Goal: Complete application form

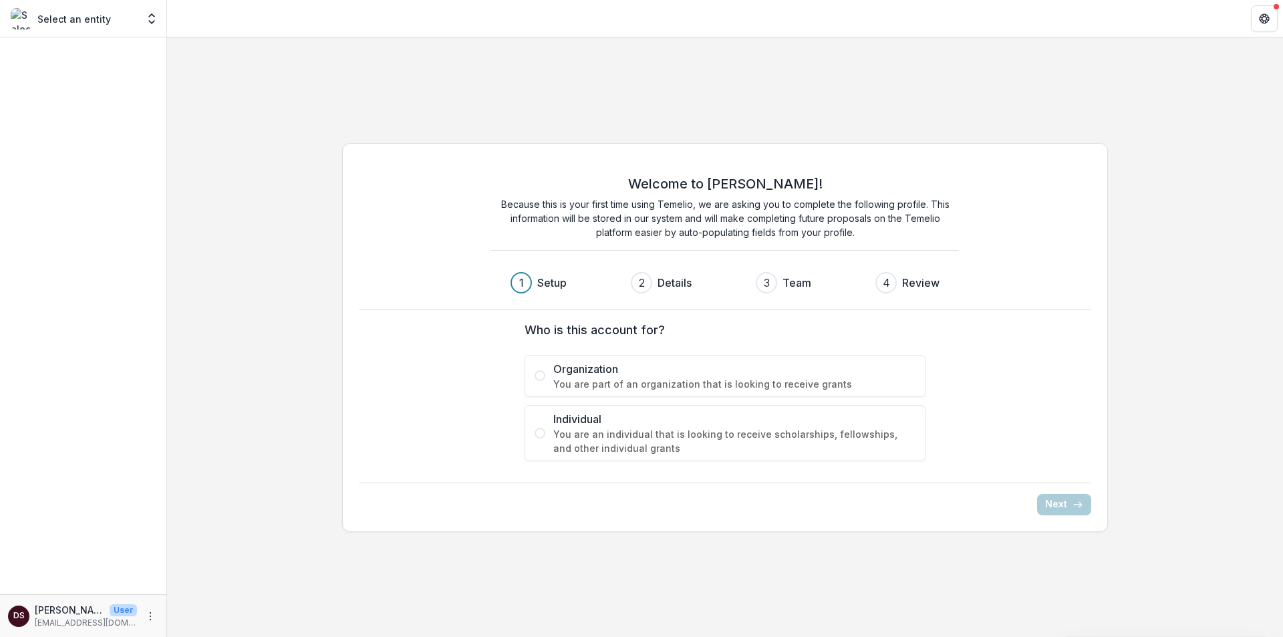
click at [585, 378] on span "You are part of an organization that is looking to receive grants" at bounding box center [734, 384] width 362 height 14
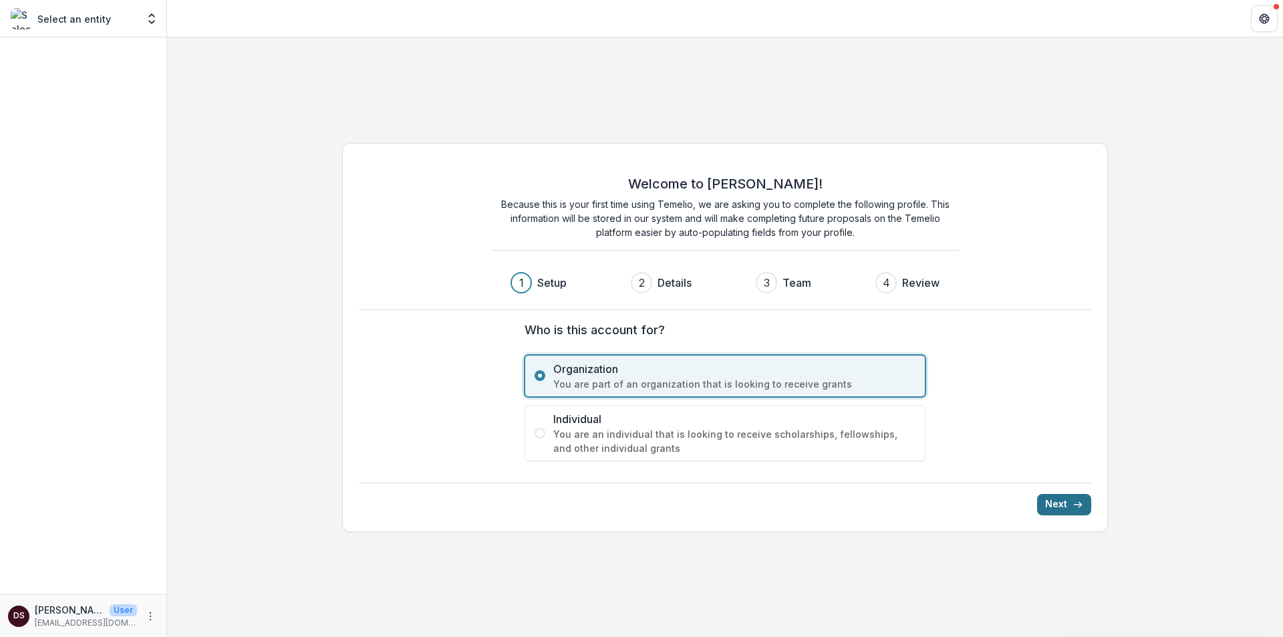
click at [1073, 507] on icon "submit" at bounding box center [1078, 504] width 11 height 11
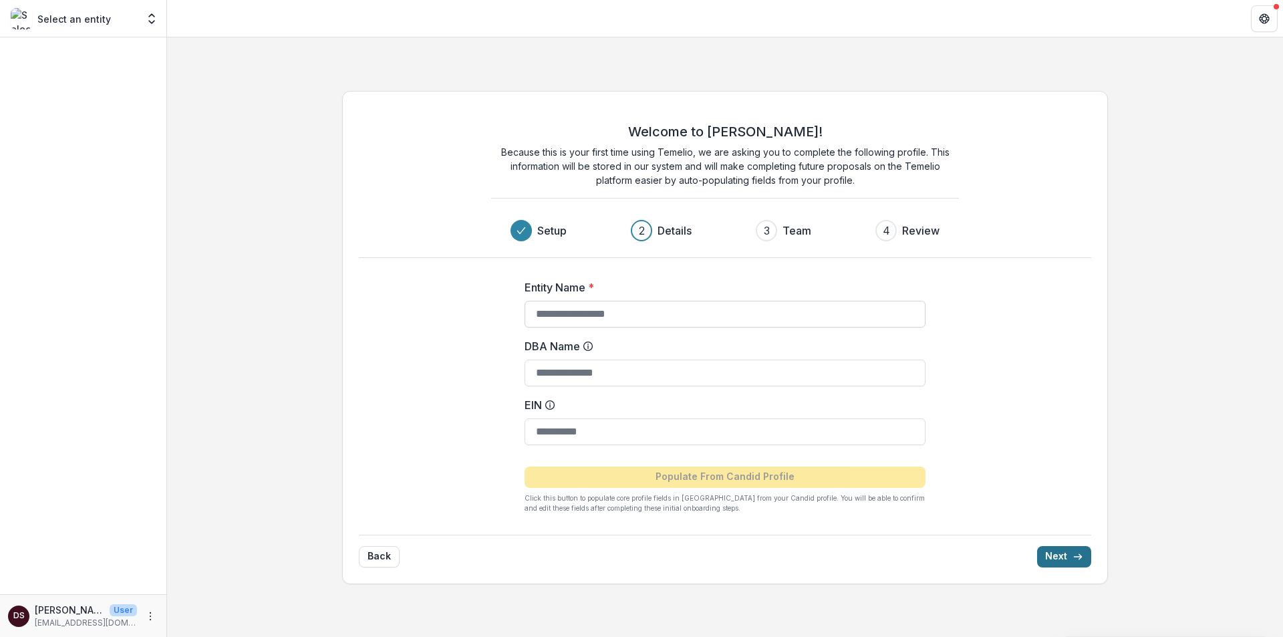
click at [577, 315] on input "Entity Name *" at bounding box center [725, 314] width 401 height 27
paste input "**********"
type input "**********"
click at [628, 432] on input "EIN" at bounding box center [725, 431] width 401 height 27
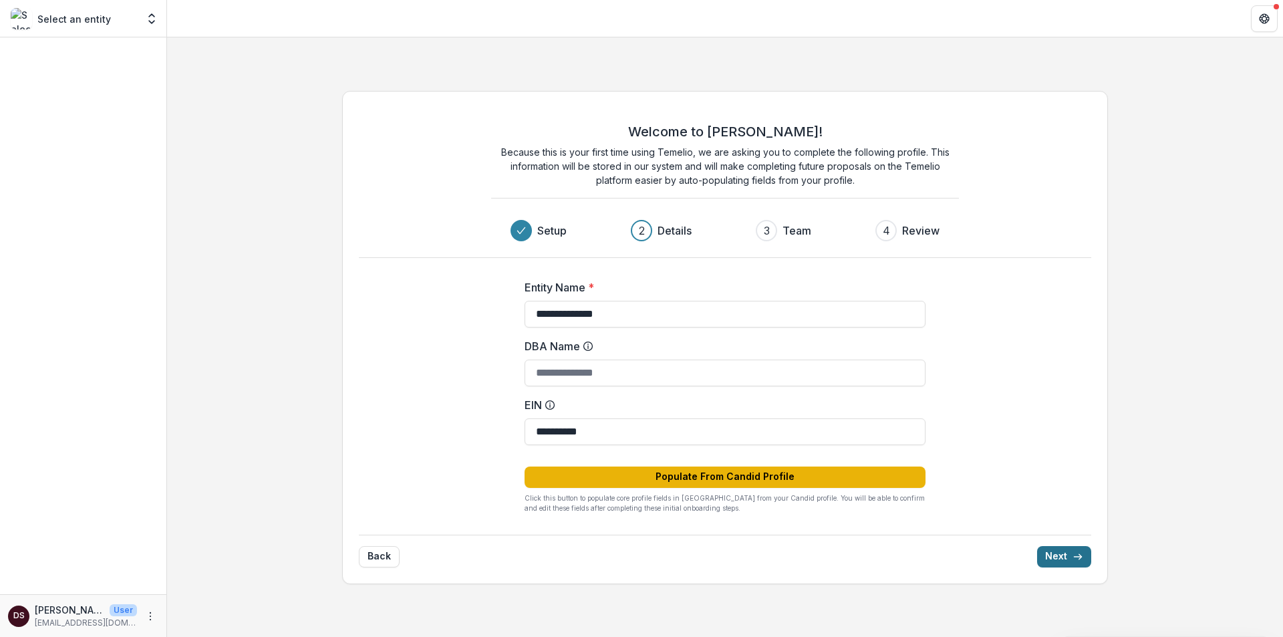
type input "**********"
click at [650, 478] on button "Populate From Candid Profile" at bounding box center [725, 476] width 401 height 21
drag, startPoint x: 568, startPoint y: 363, endPoint x: 363, endPoint y: 305, distance: 213.2
click at [568, 363] on input "DBA Name" at bounding box center [725, 373] width 401 height 27
paste input "**********"
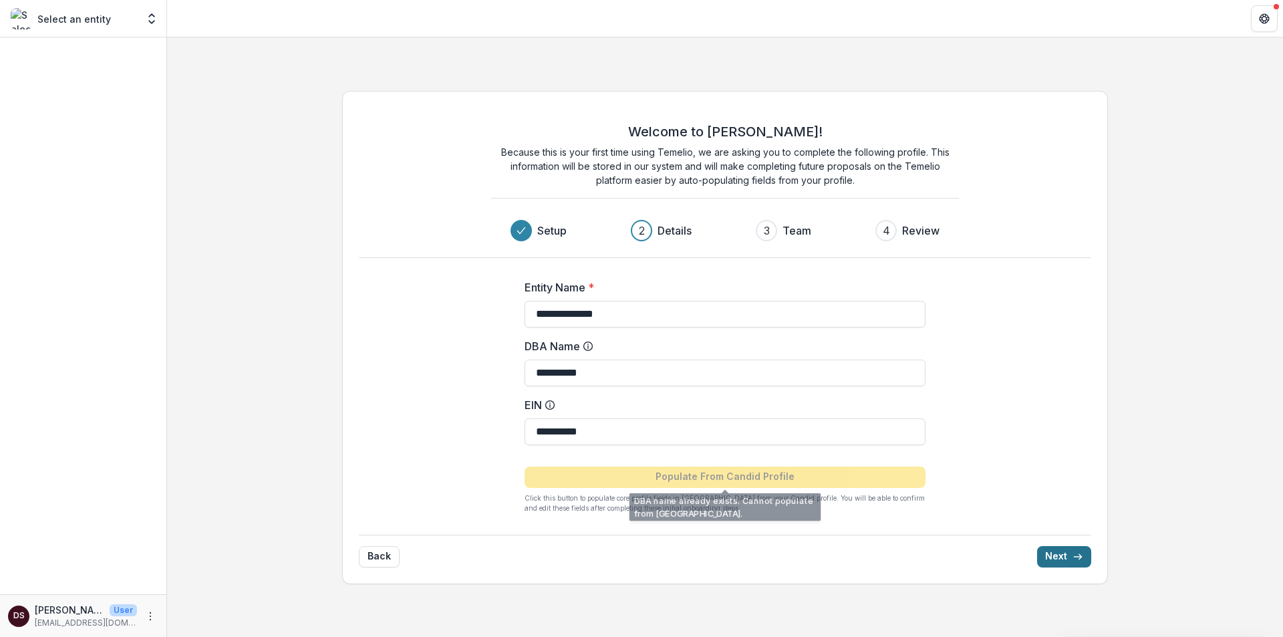
type input "**********"
click at [1079, 451] on div "**********" at bounding box center [725, 337] width 767 height 493
click at [1056, 553] on button "Next" at bounding box center [1064, 556] width 54 height 21
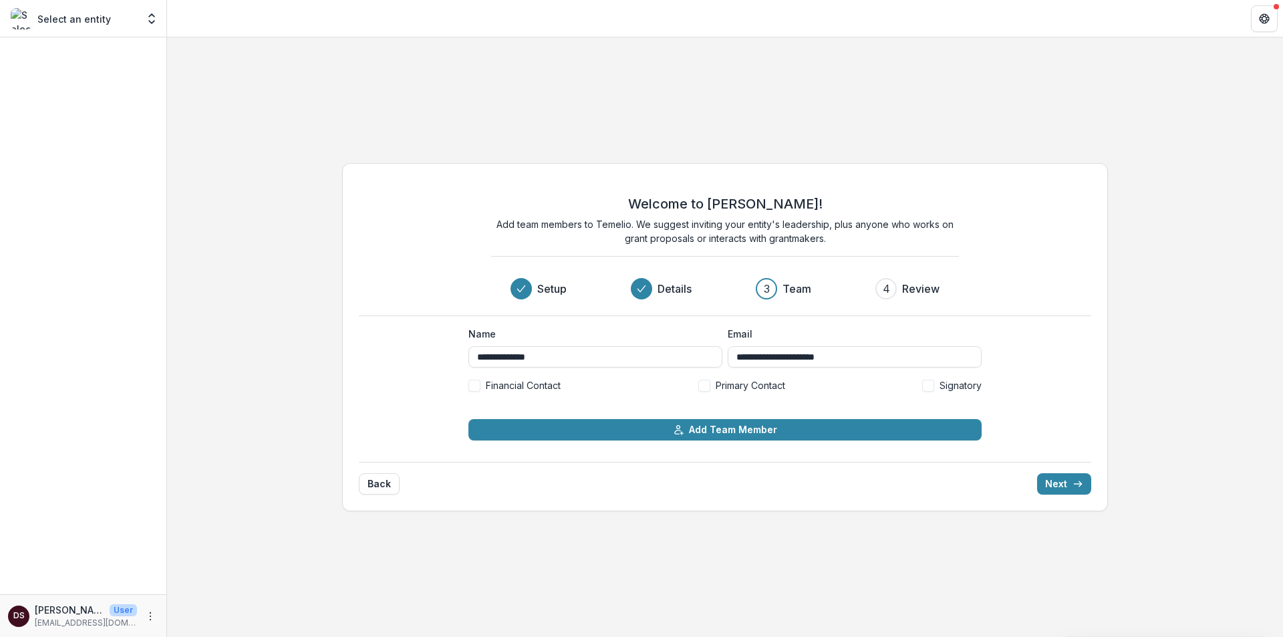
click at [511, 388] on span "Financial Contact" at bounding box center [523, 385] width 75 height 14
click at [730, 383] on span "Primary Contact" at bounding box center [751, 385] width 70 height 14
click at [955, 379] on span "Signatory" at bounding box center [961, 385] width 42 height 14
click at [1061, 485] on button "Next" at bounding box center [1064, 483] width 54 height 21
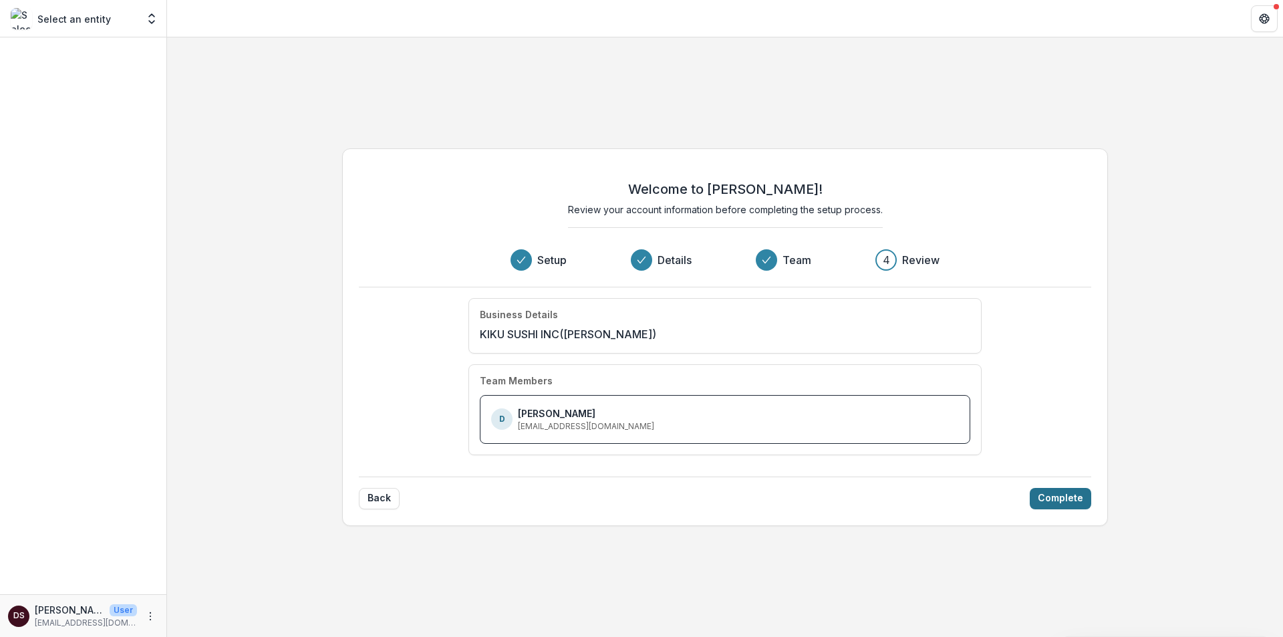
click at [1077, 501] on button "Complete" at bounding box center [1060, 498] width 61 height 21
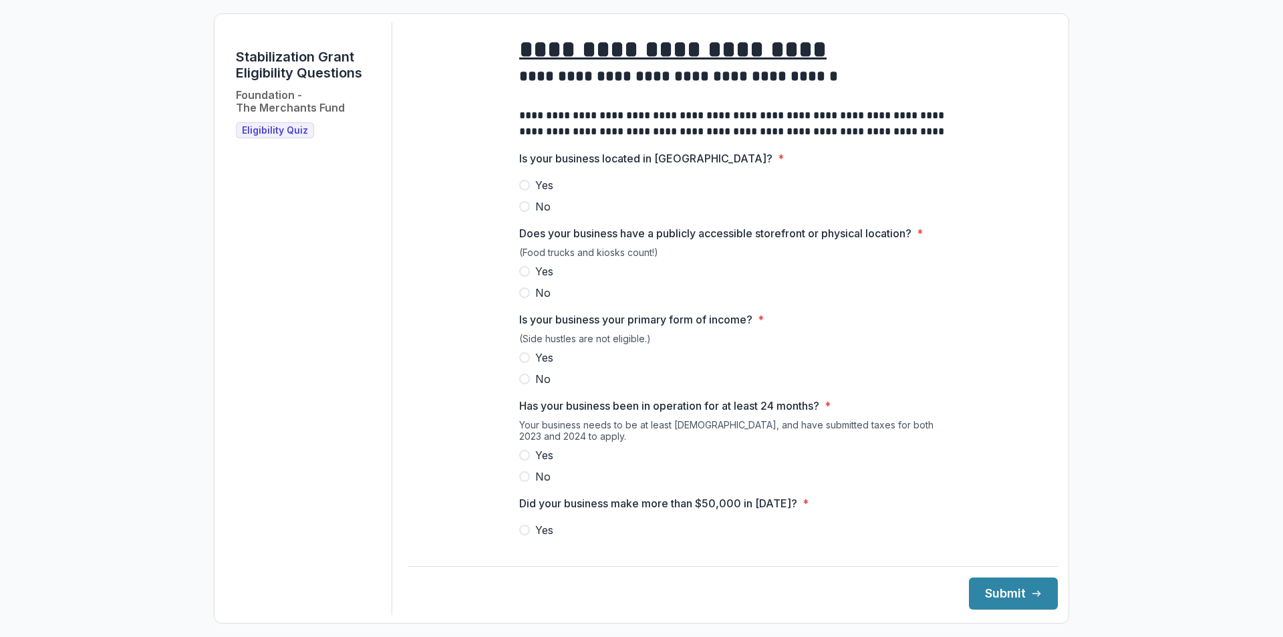
click at [556, 193] on label "Yes" at bounding box center [733, 185] width 428 height 16
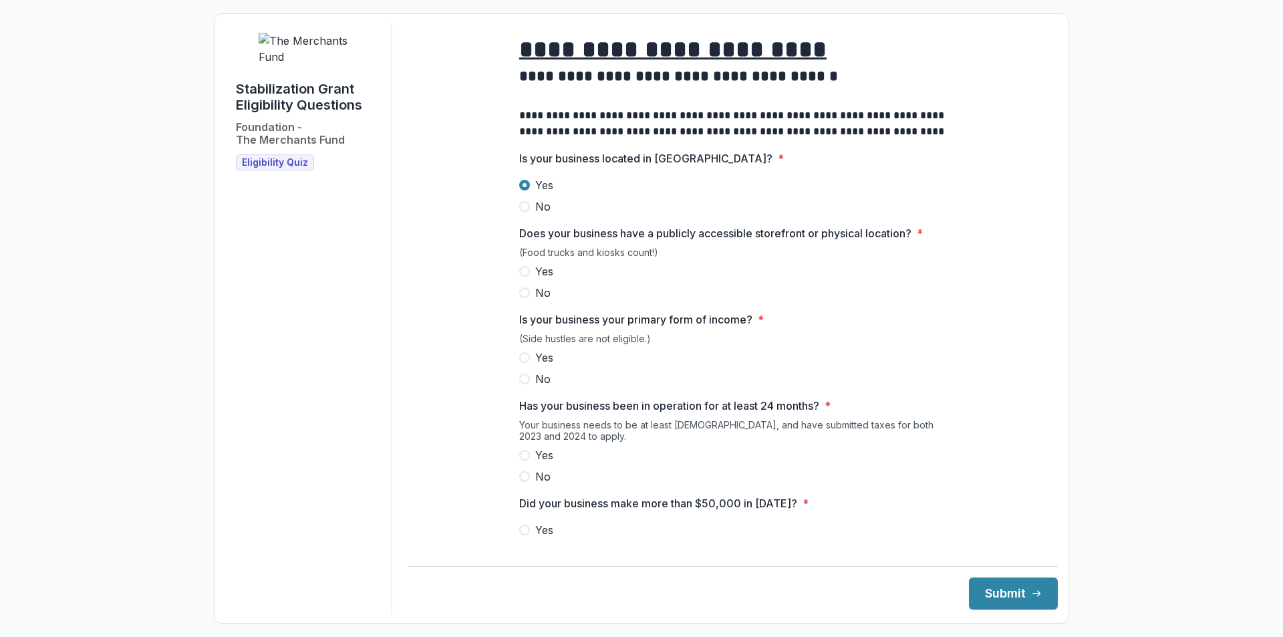
click at [555, 279] on label "Yes" at bounding box center [733, 271] width 428 height 16
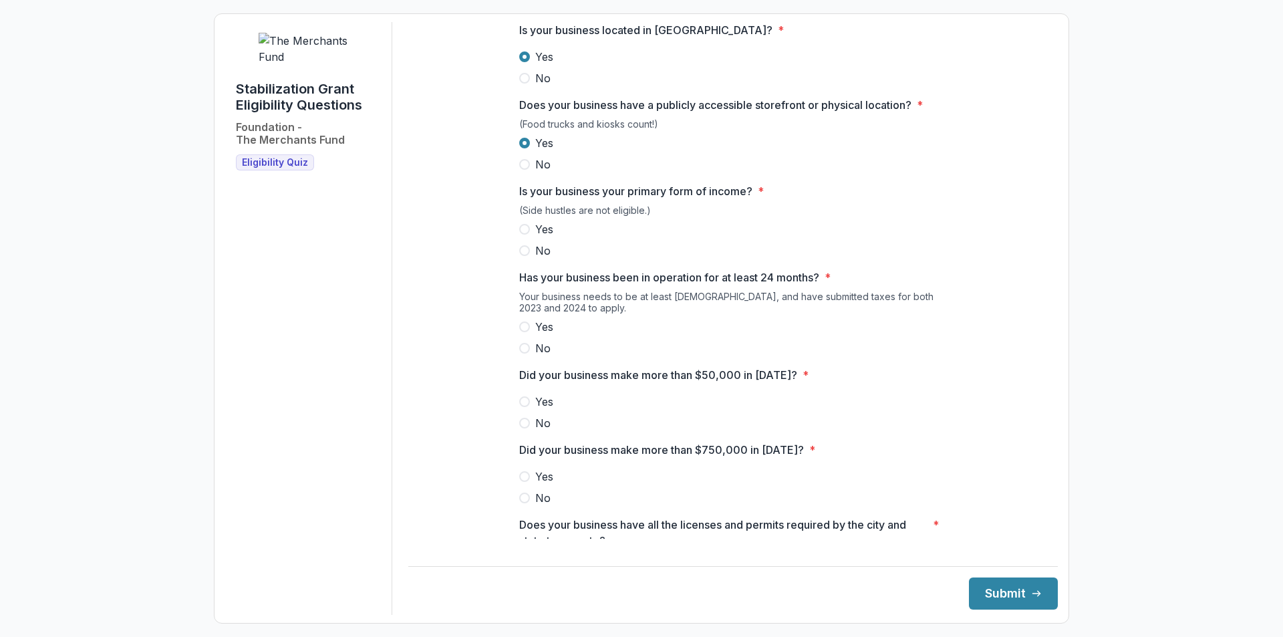
scroll to position [134, 0]
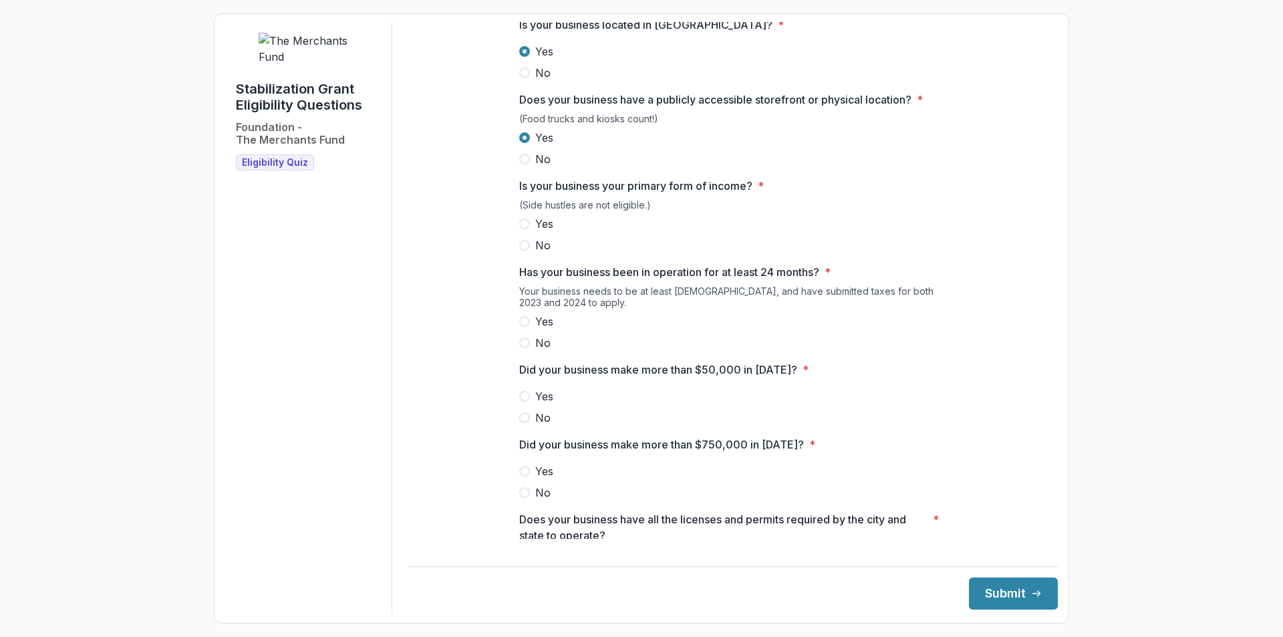
click at [543, 232] on span "Yes" at bounding box center [544, 224] width 18 height 16
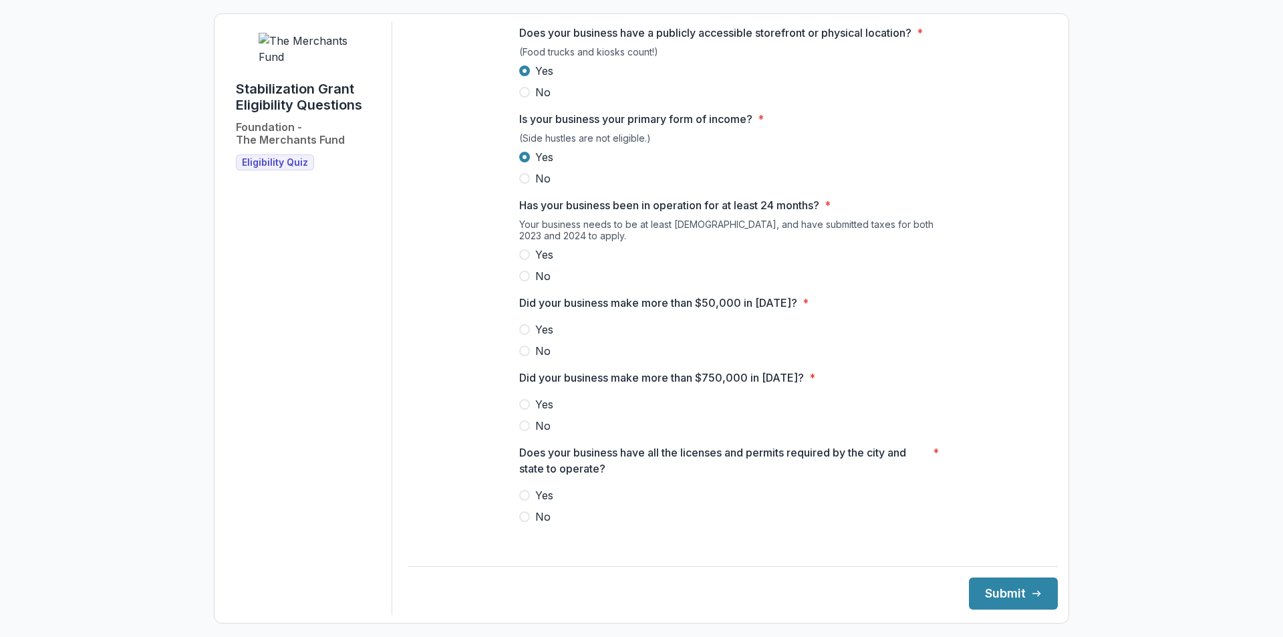
click at [552, 279] on label "No" at bounding box center [733, 276] width 428 height 16
click at [544, 359] on span "No" at bounding box center [542, 351] width 15 height 16
click at [539, 337] on span "Yes" at bounding box center [544, 329] width 18 height 16
click at [549, 263] on span "Yes" at bounding box center [544, 255] width 18 height 16
click at [544, 434] on span "No" at bounding box center [542, 426] width 15 height 16
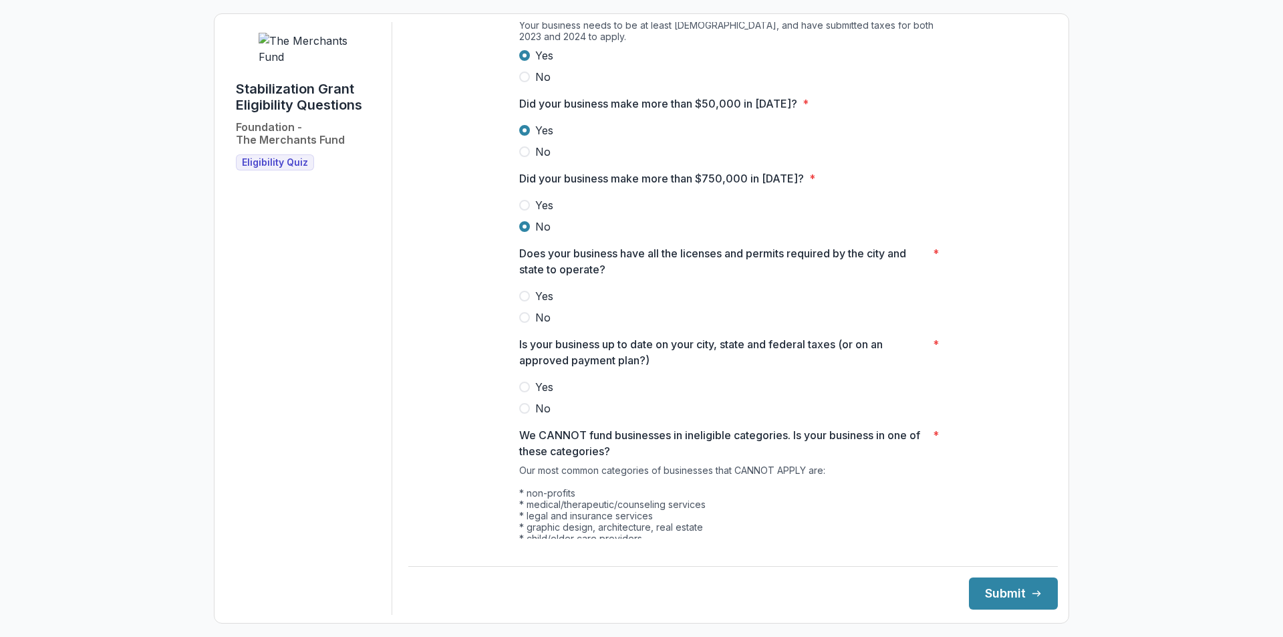
scroll to position [401, 0]
click at [546, 314] on div "Yes No" at bounding box center [733, 305] width 428 height 37
click at [545, 303] on span "Yes" at bounding box center [544, 295] width 18 height 16
click at [540, 394] on span "Yes" at bounding box center [544, 386] width 18 height 16
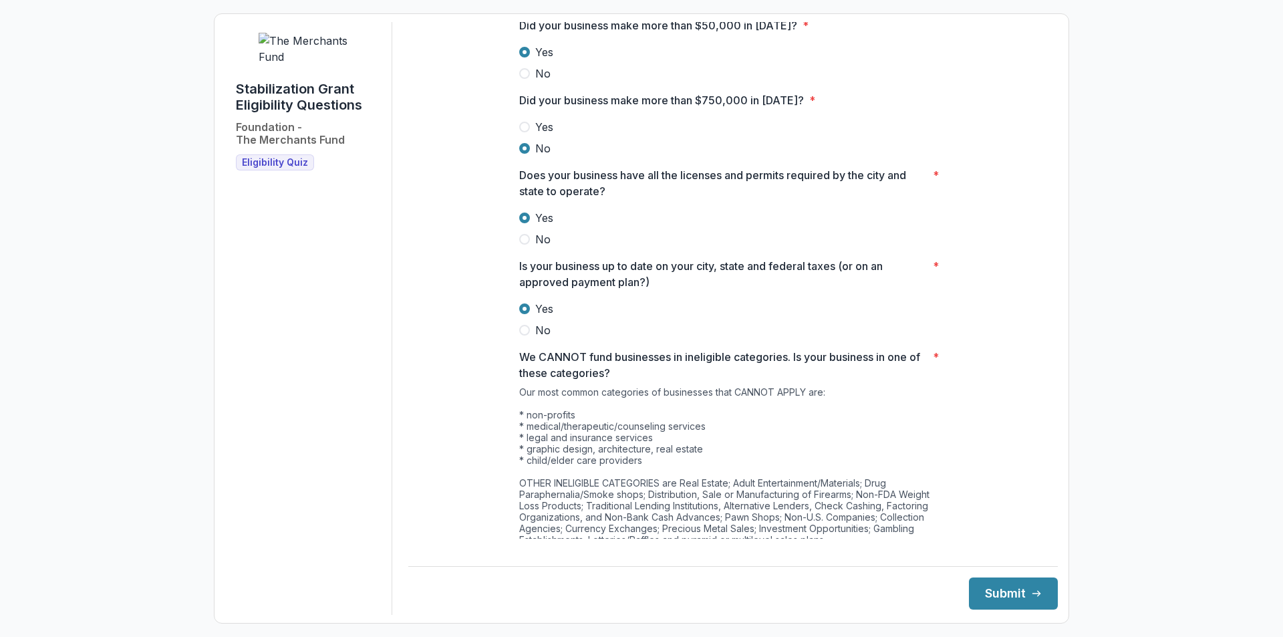
scroll to position [549, 0]
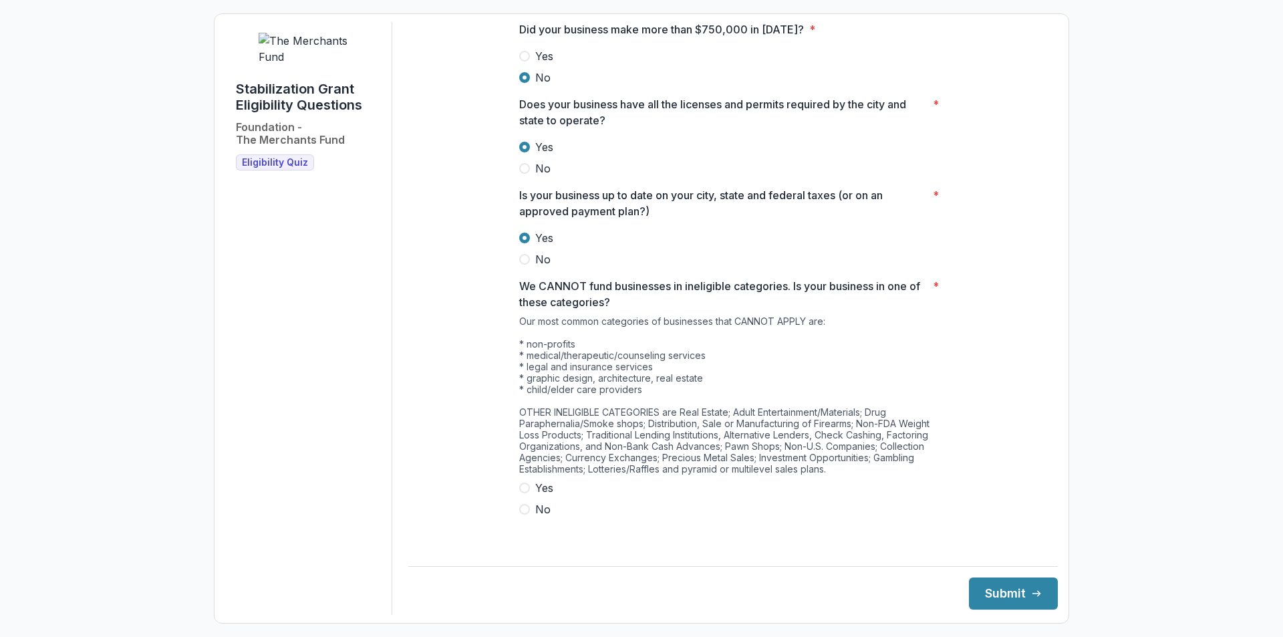
click at [537, 517] on span "No" at bounding box center [542, 509] width 15 height 16
click at [1031, 589] on icon "submit" at bounding box center [1036, 593] width 11 height 11
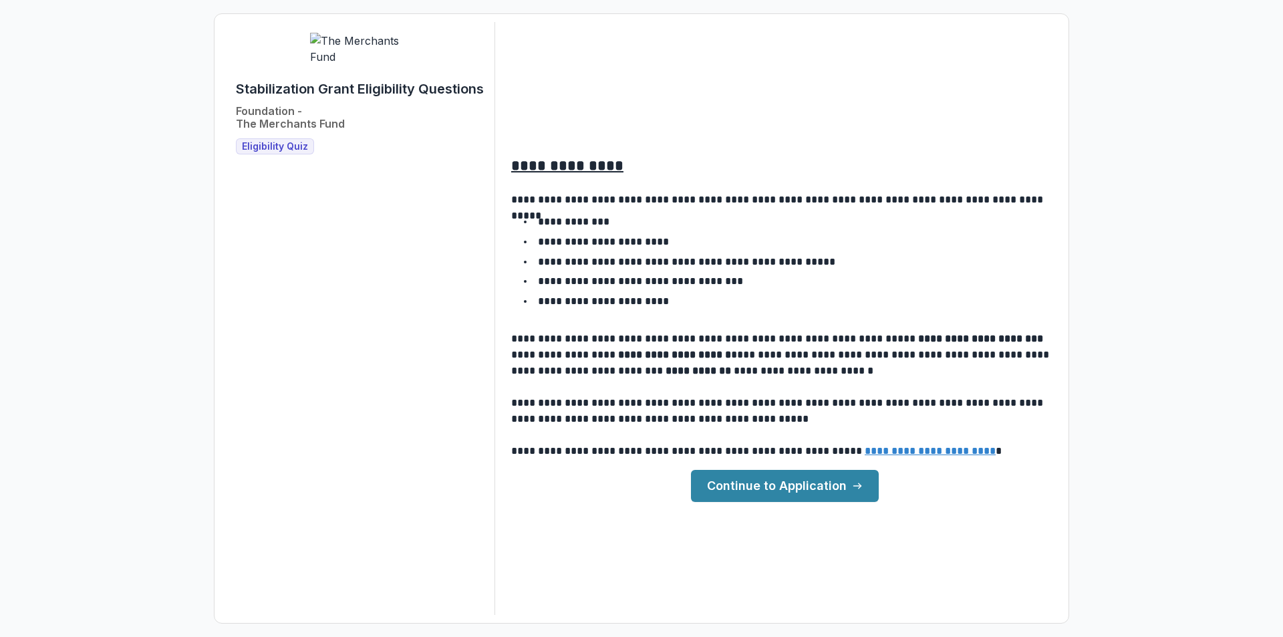
click at [796, 482] on link "Continue to Application" at bounding box center [785, 486] width 188 height 32
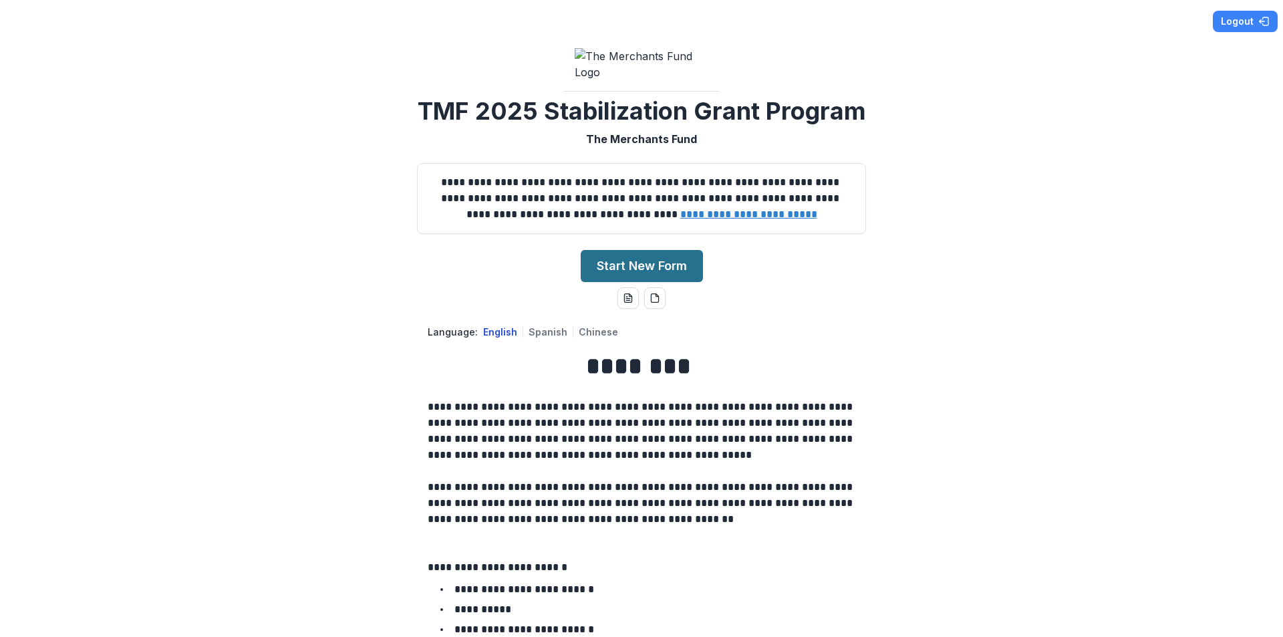
click at [664, 282] on button "Start New Form" at bounding box center [642, 266] width 122 height 32
